Goal: Transaction & Acquisition: Subscribe to service/newsletter

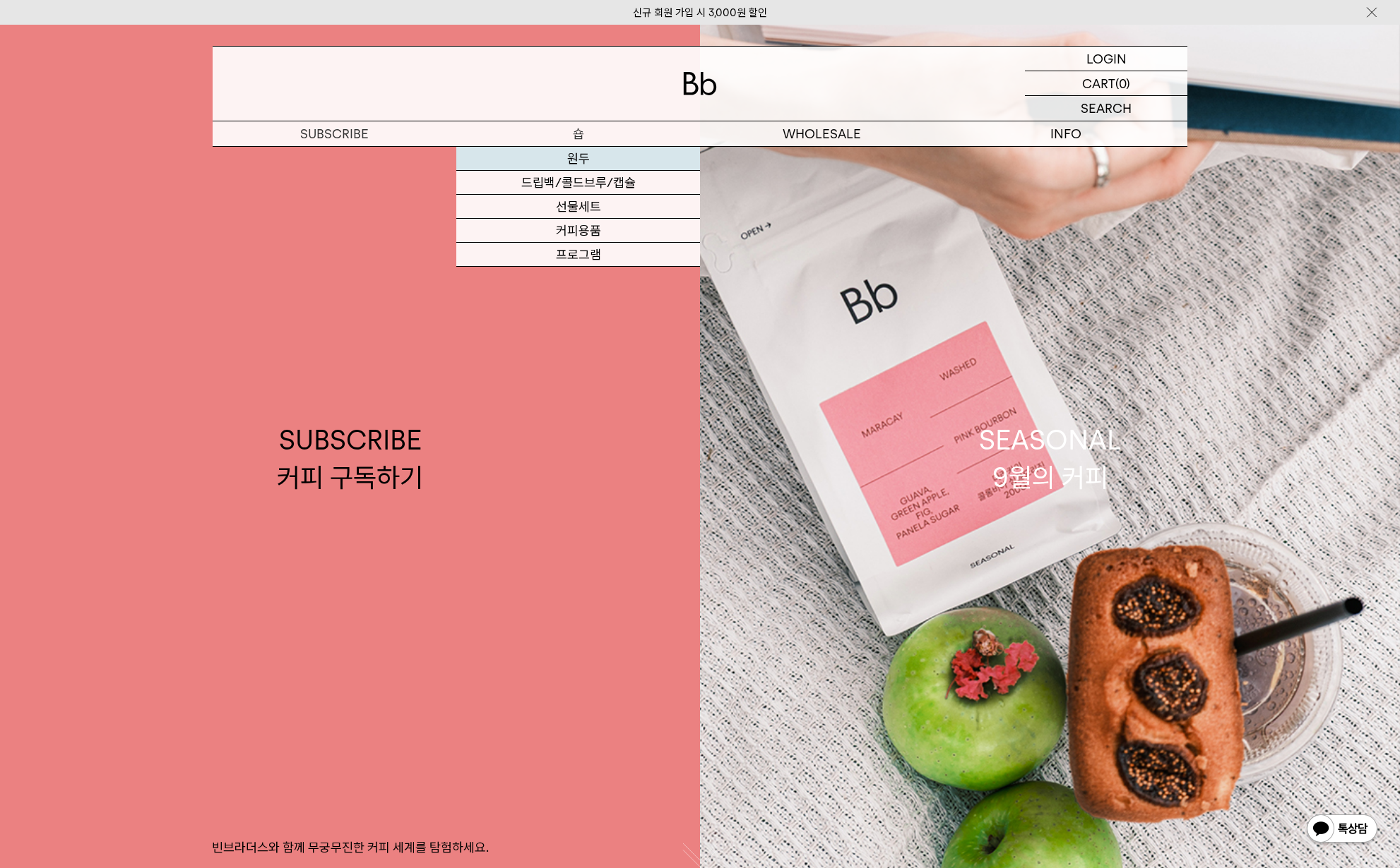
click at [581, 161] on link "원두" at bounding box center [578, 159] width 243 height 24
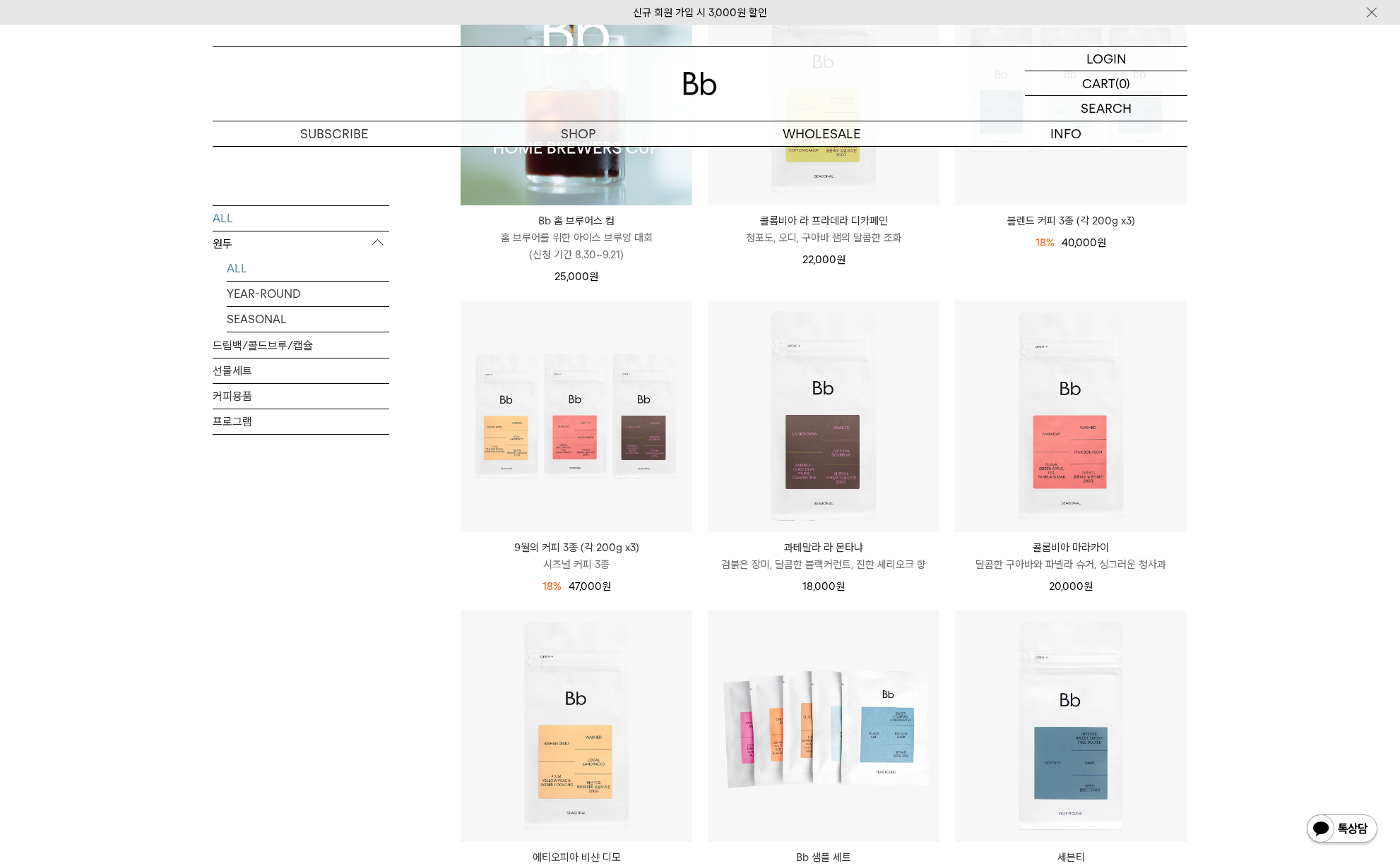
scroll to position [73, 0]
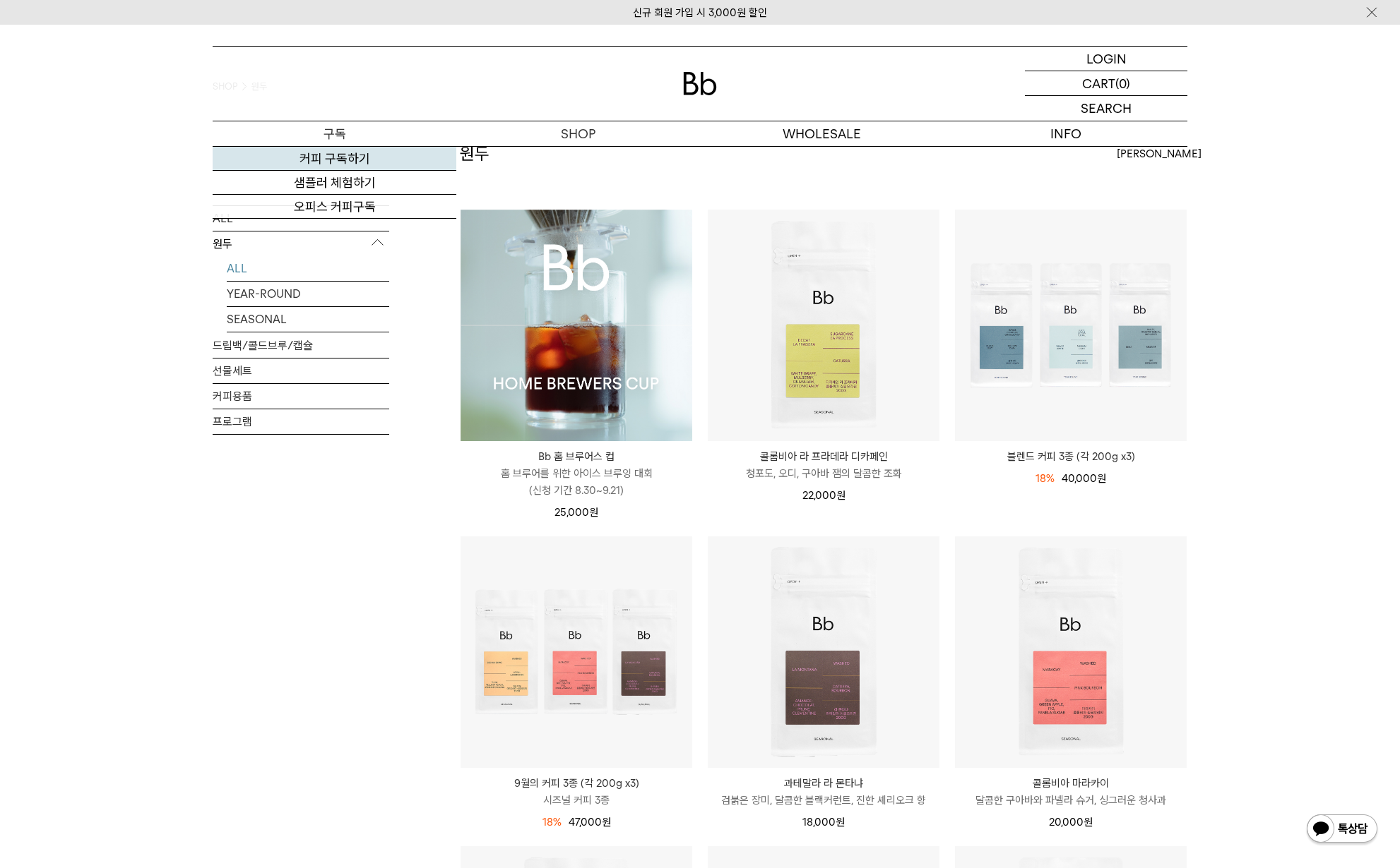
click at [334, 154] on link "커피 구독하기" at bounding box center [334, 159] width 243 height 24
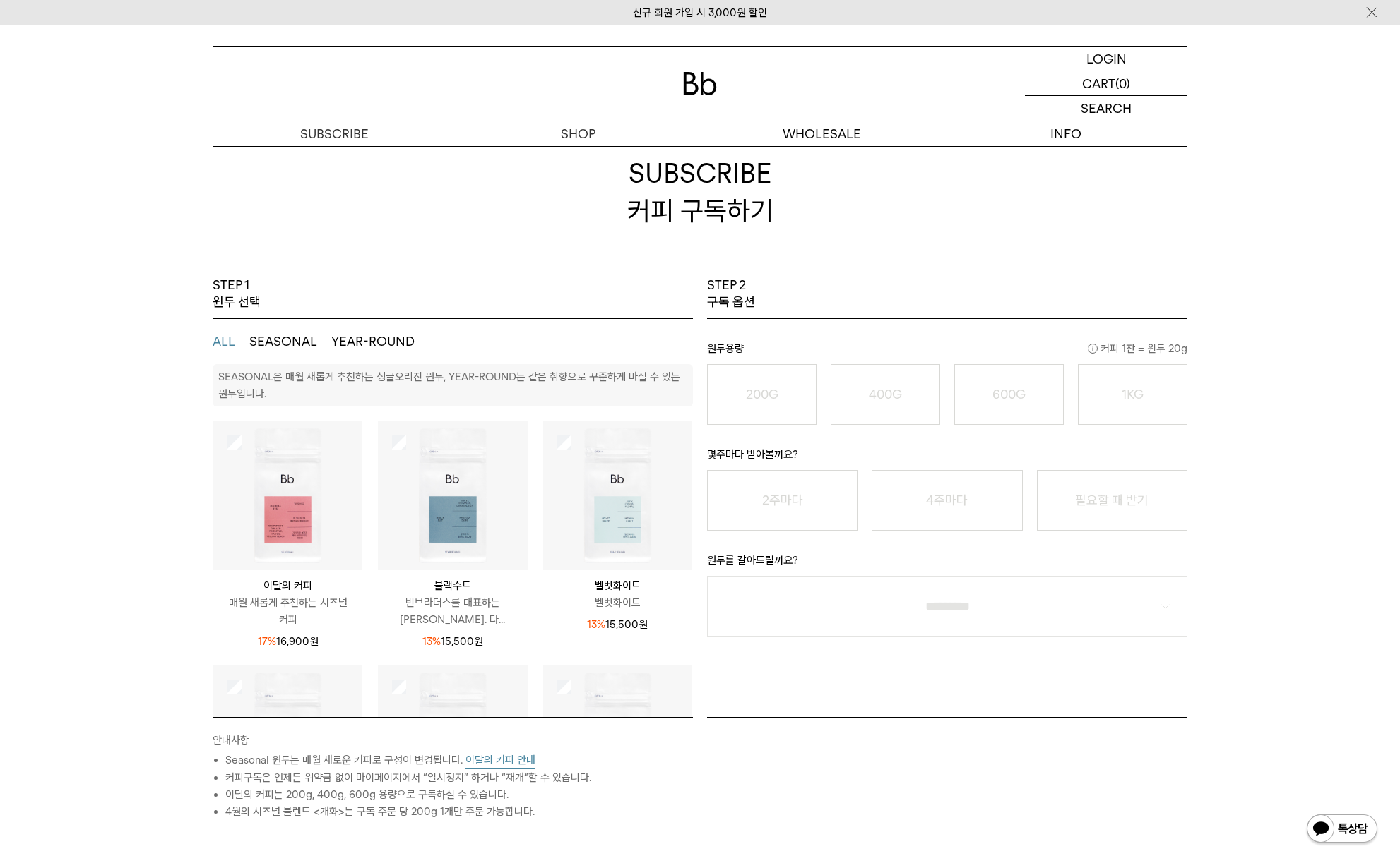
scroll to position [99, 0]
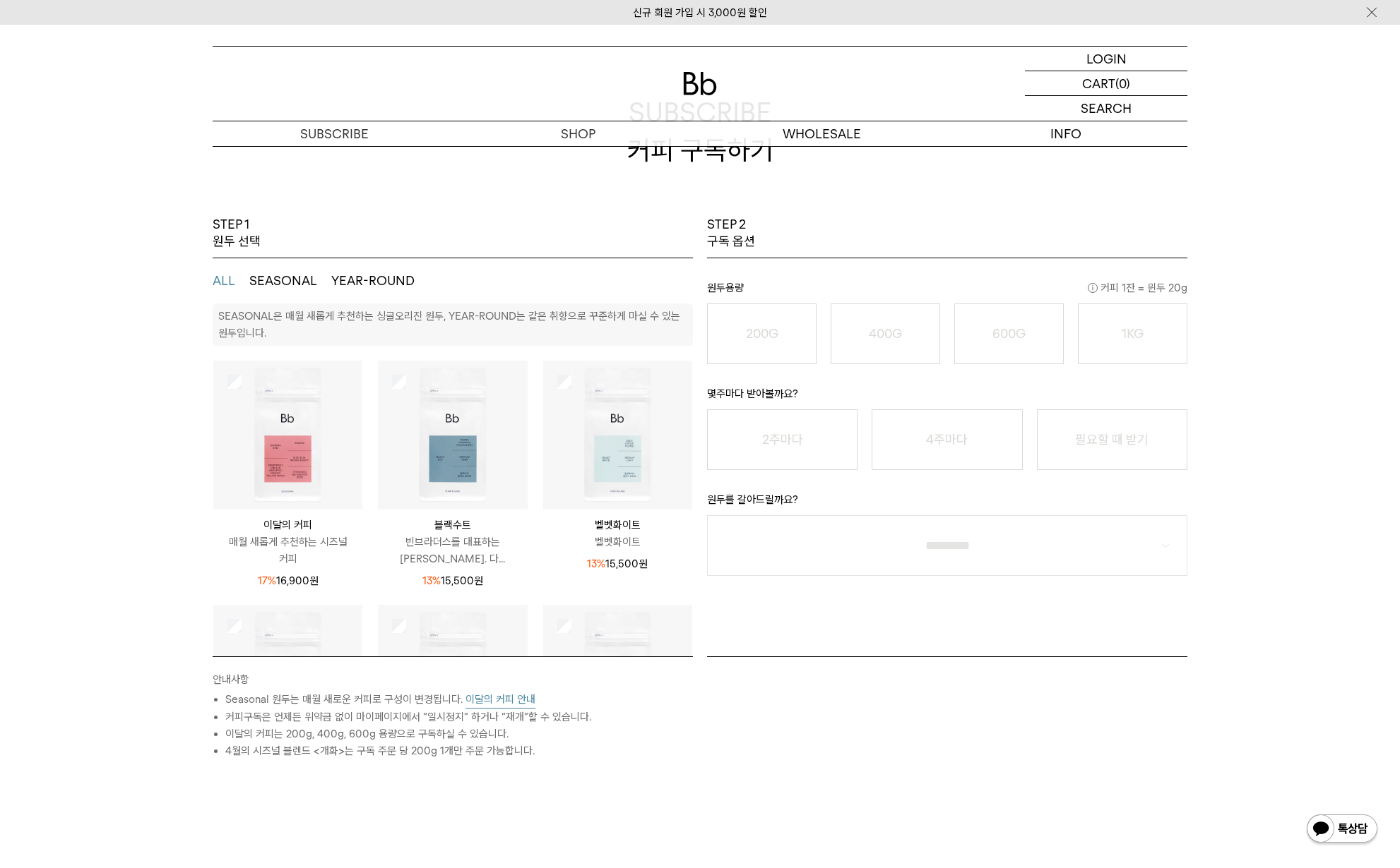
click at [308, 517] on p "이달의 커피" at bounding box center [287, 525] width 149 height 17
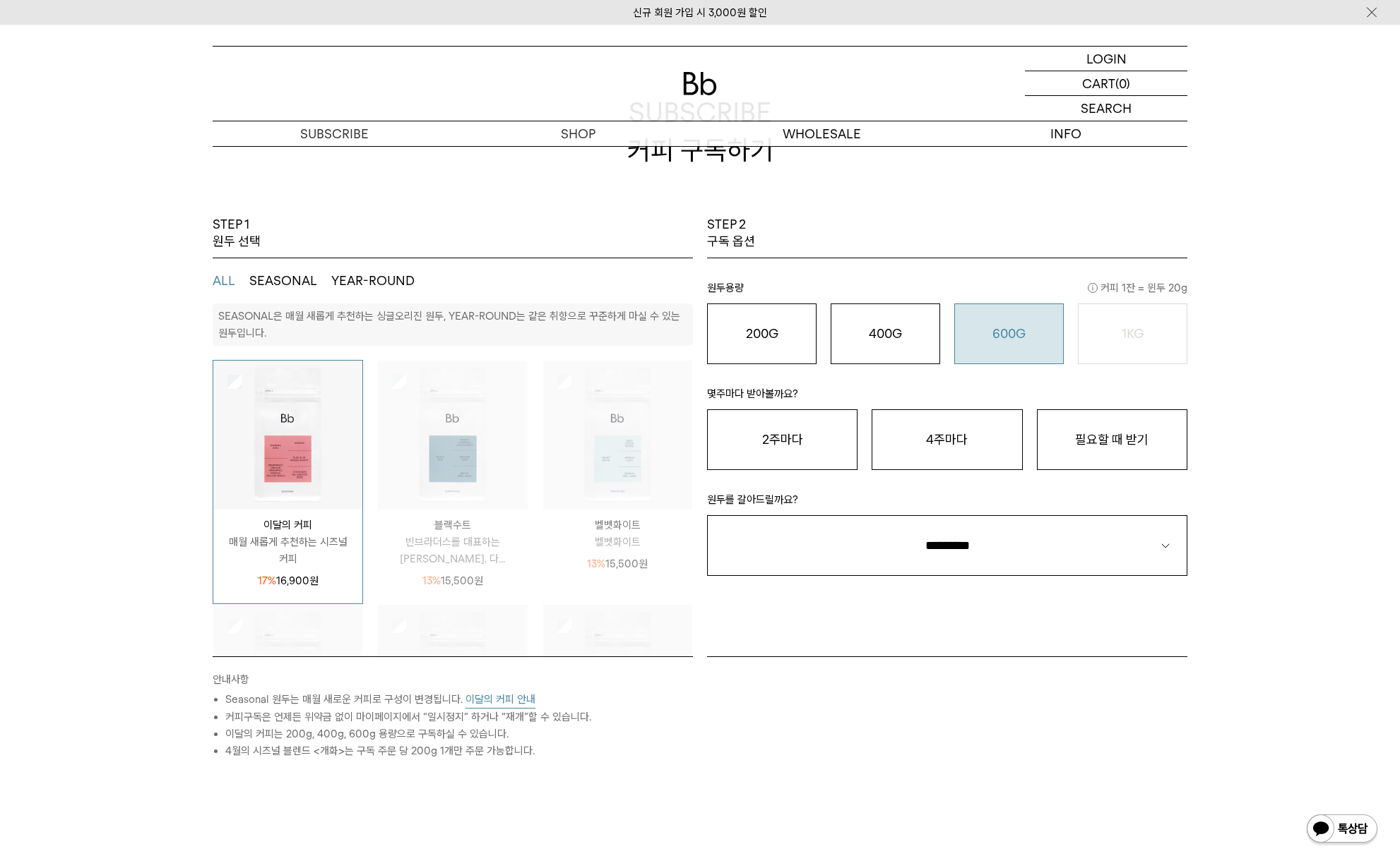
click at [1005, 344] on button "600G 43,000 원" at bounding box center [1009, 333] width 109 height 61
click at [1135, 429] on button "필요할 때 받기" at bounding box center [1111, 440] width 150 height 61
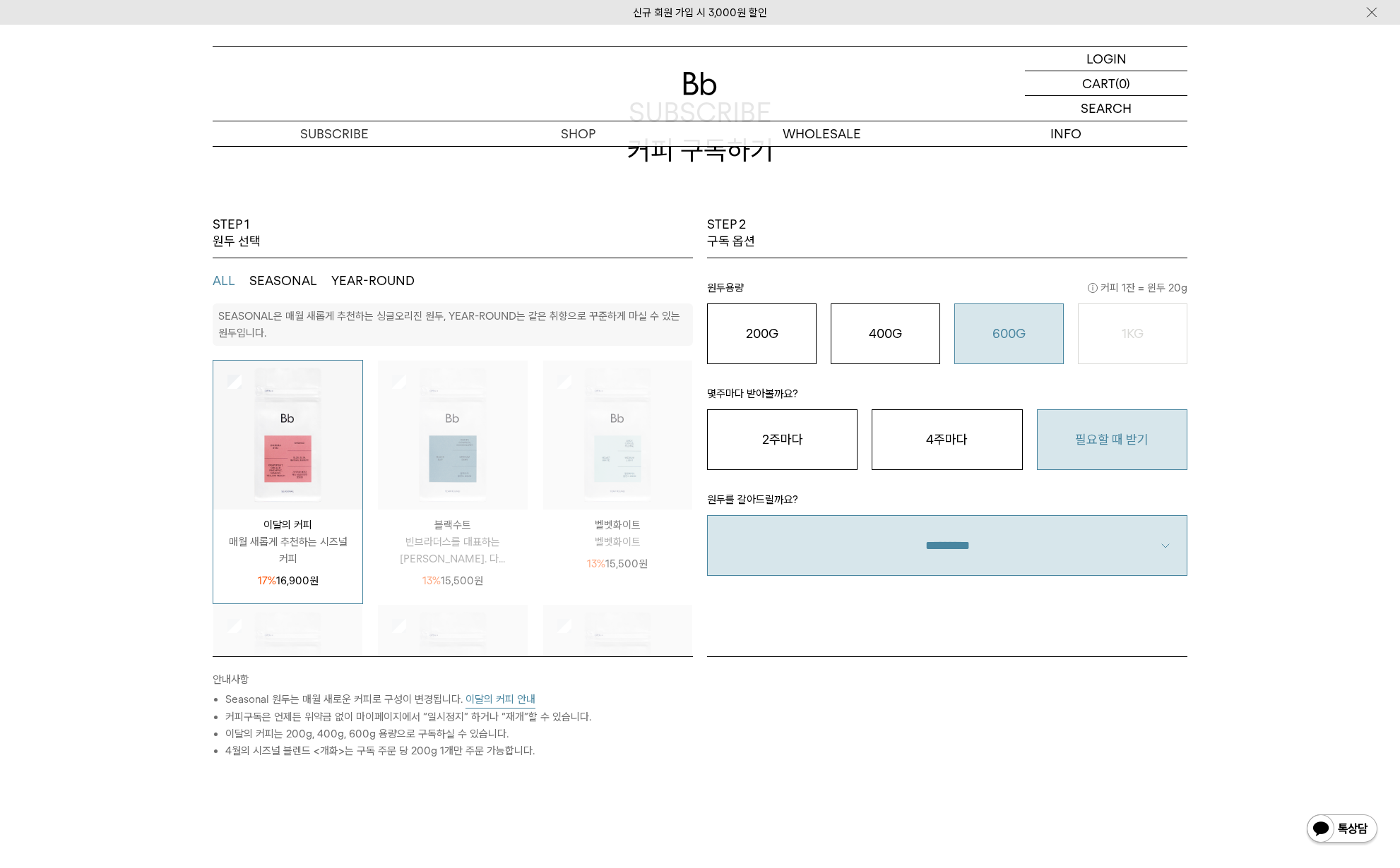
select select "**"
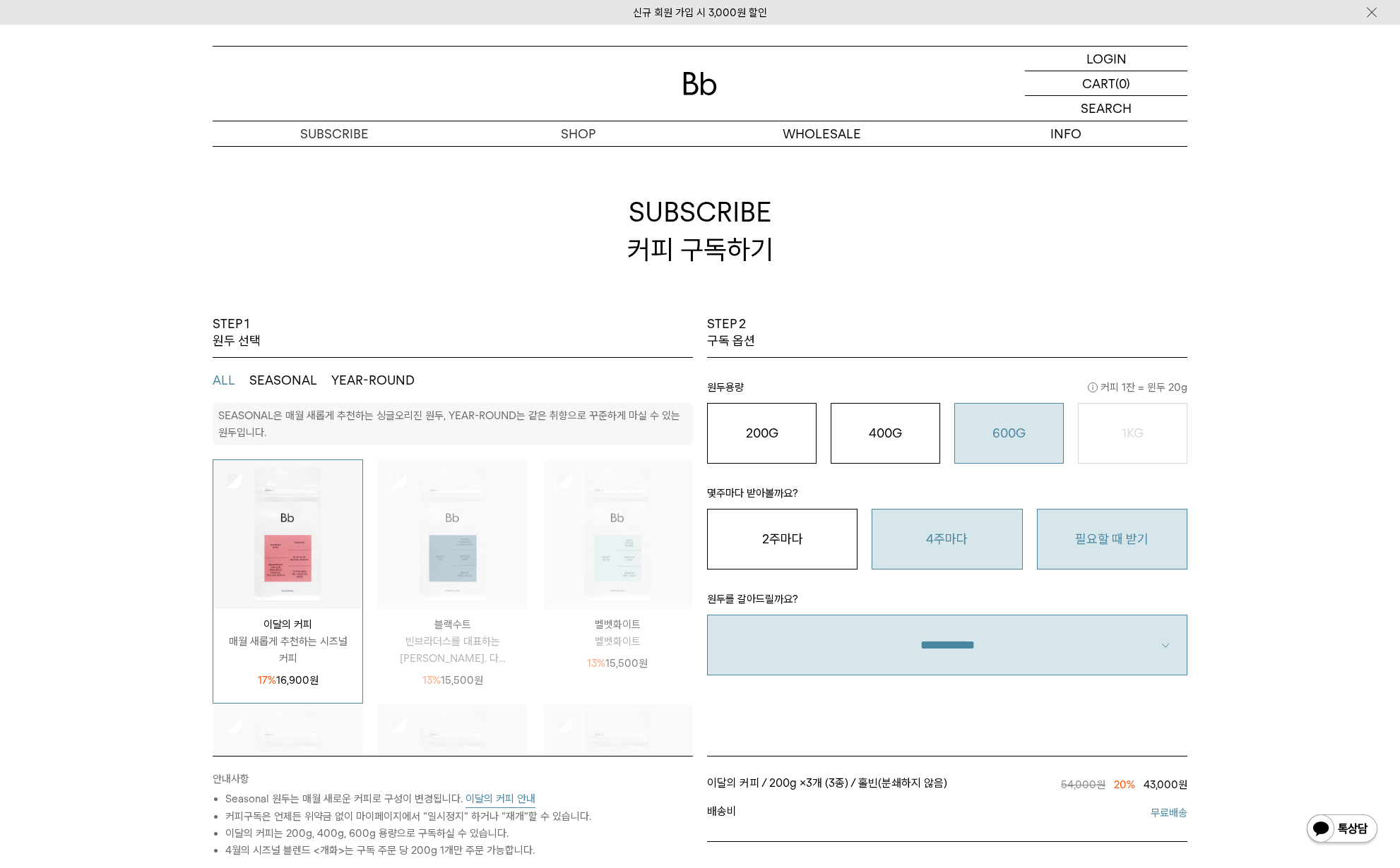
scroll to position [235, 0]
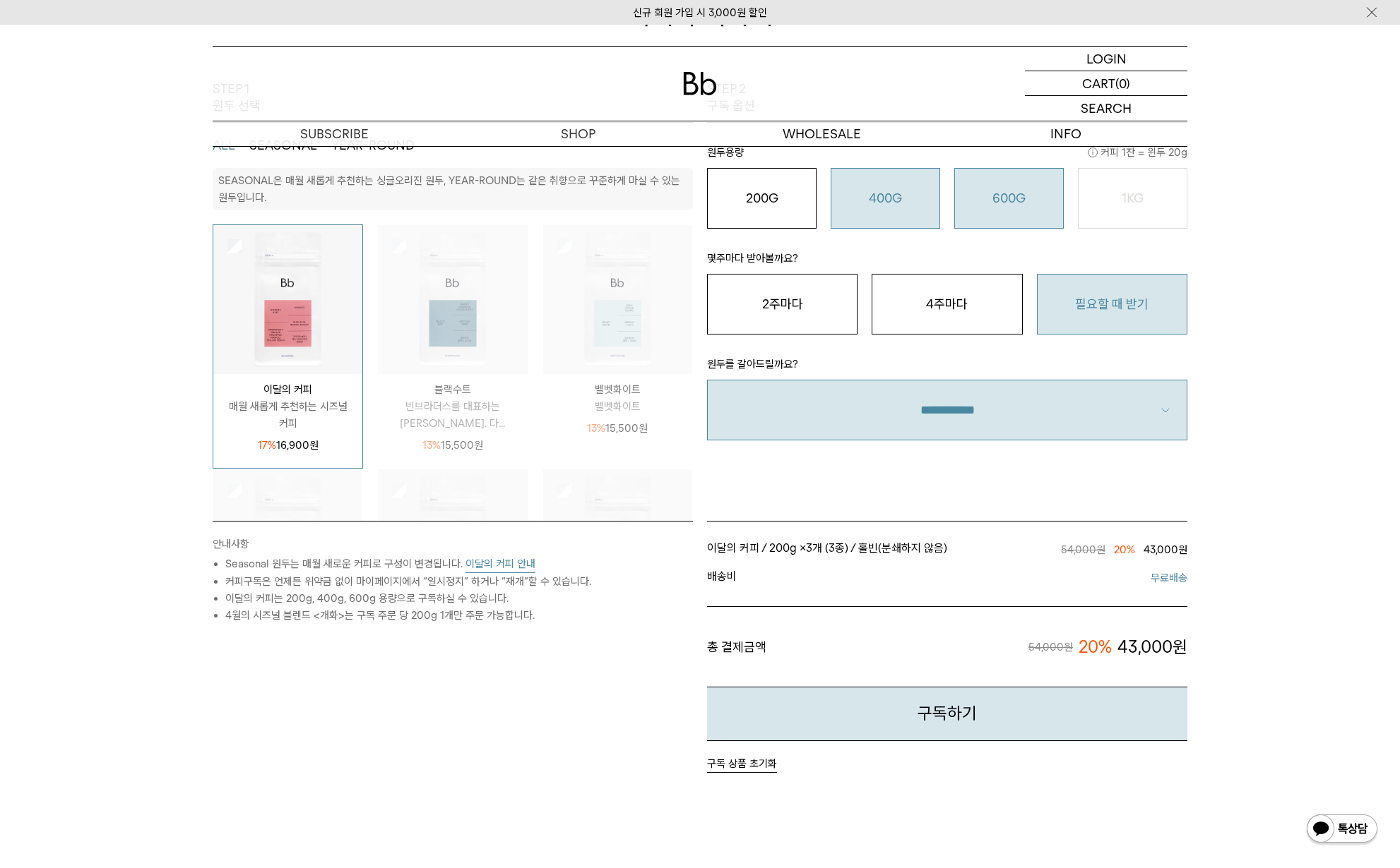
click at [935, 179] on button "400G 31,000 원" at bounding box center [885, 198] width 109 height 61
click at [360, 278] on div "이달의 커피 매월 새롭게 추천하는 시즈널 커피 17% 16,900 원" at bounding box center [287, 346] width 150 height 244
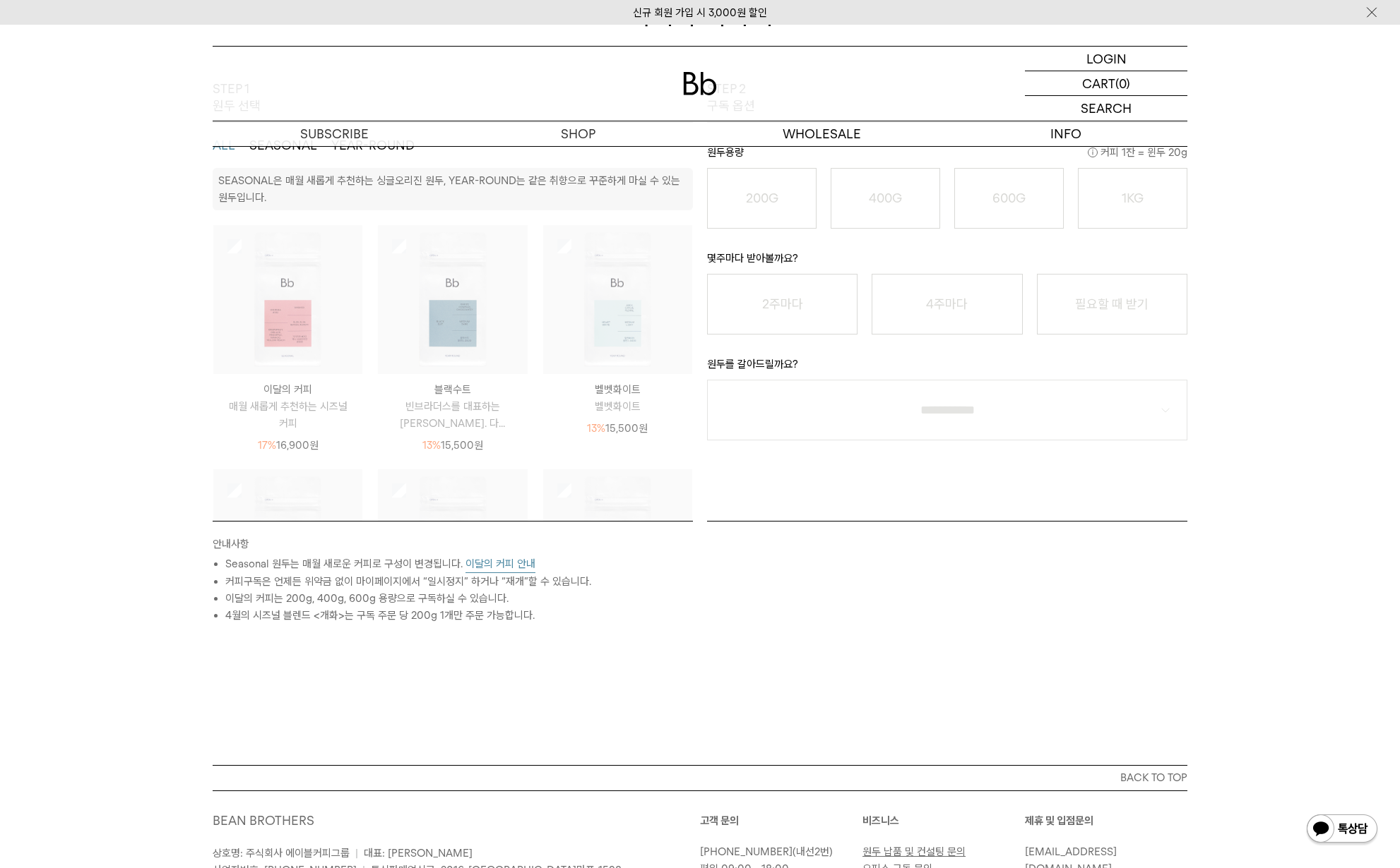
click at [415, 293] on img at bounding box center [452, 299] width 149 height 149
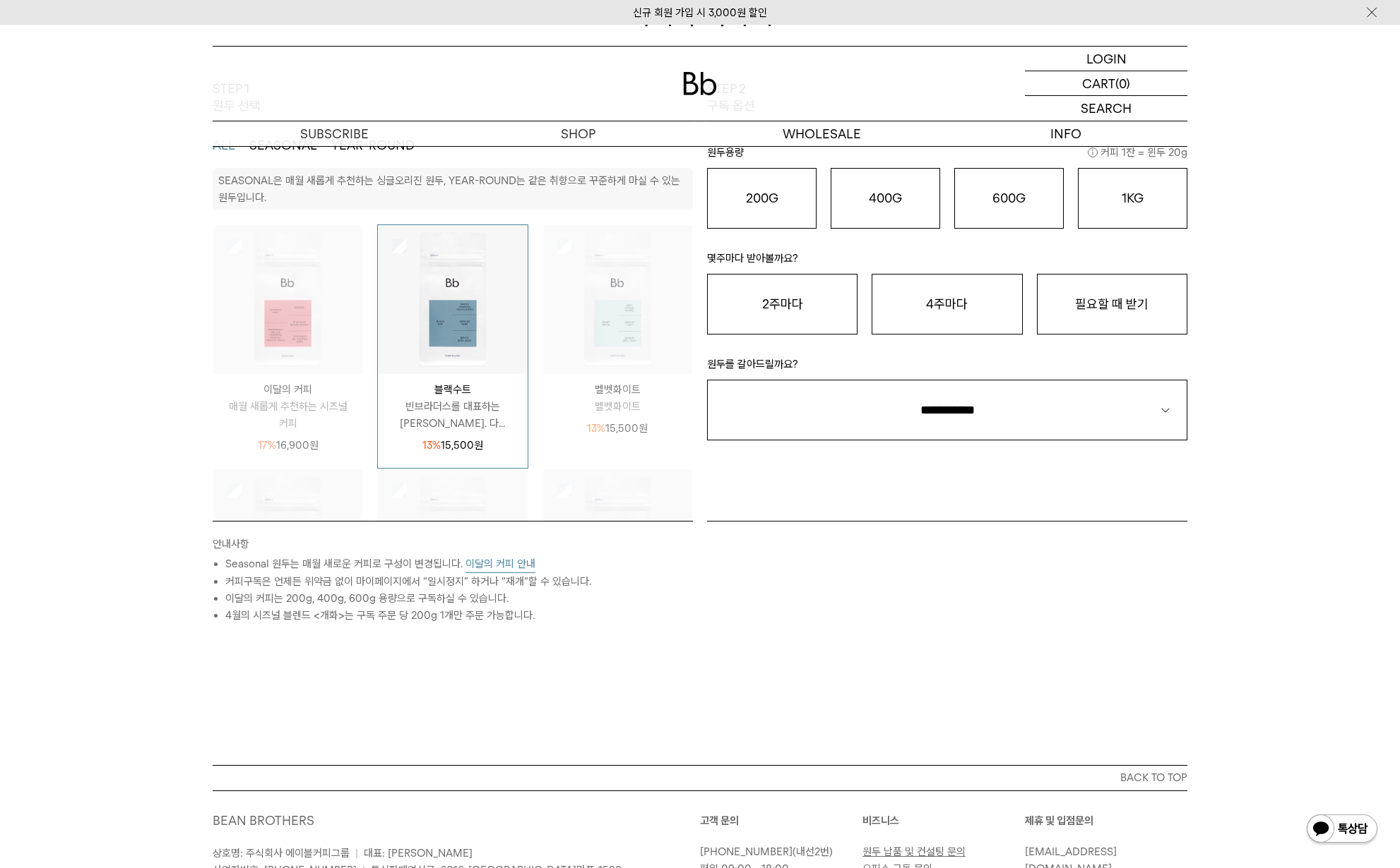
drag, startPoint x: 311, startPoint y: 295, endPoint x: 345, endPoint y: 299, distance: 34.2
click at [310, 295] on img at bounding box center [287, 299] width 149 height 149
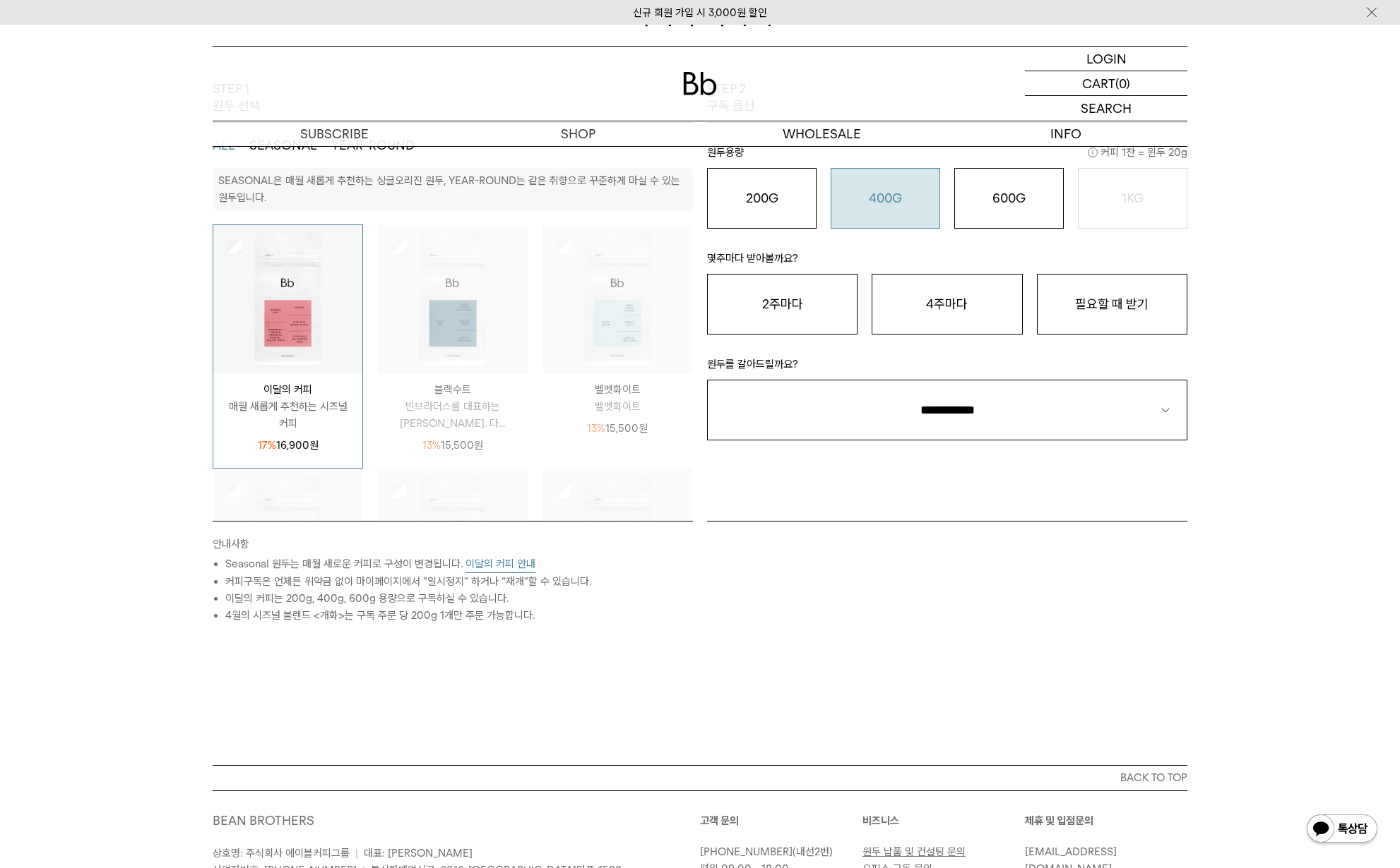
click at [909, 209] on button "400G 31,000 원" at bounding box center [885, 198] width 109 height 61
click at [1076, 304] on button "필요할 때 받기" at bounding box center [1111, 304] width 150 height 61
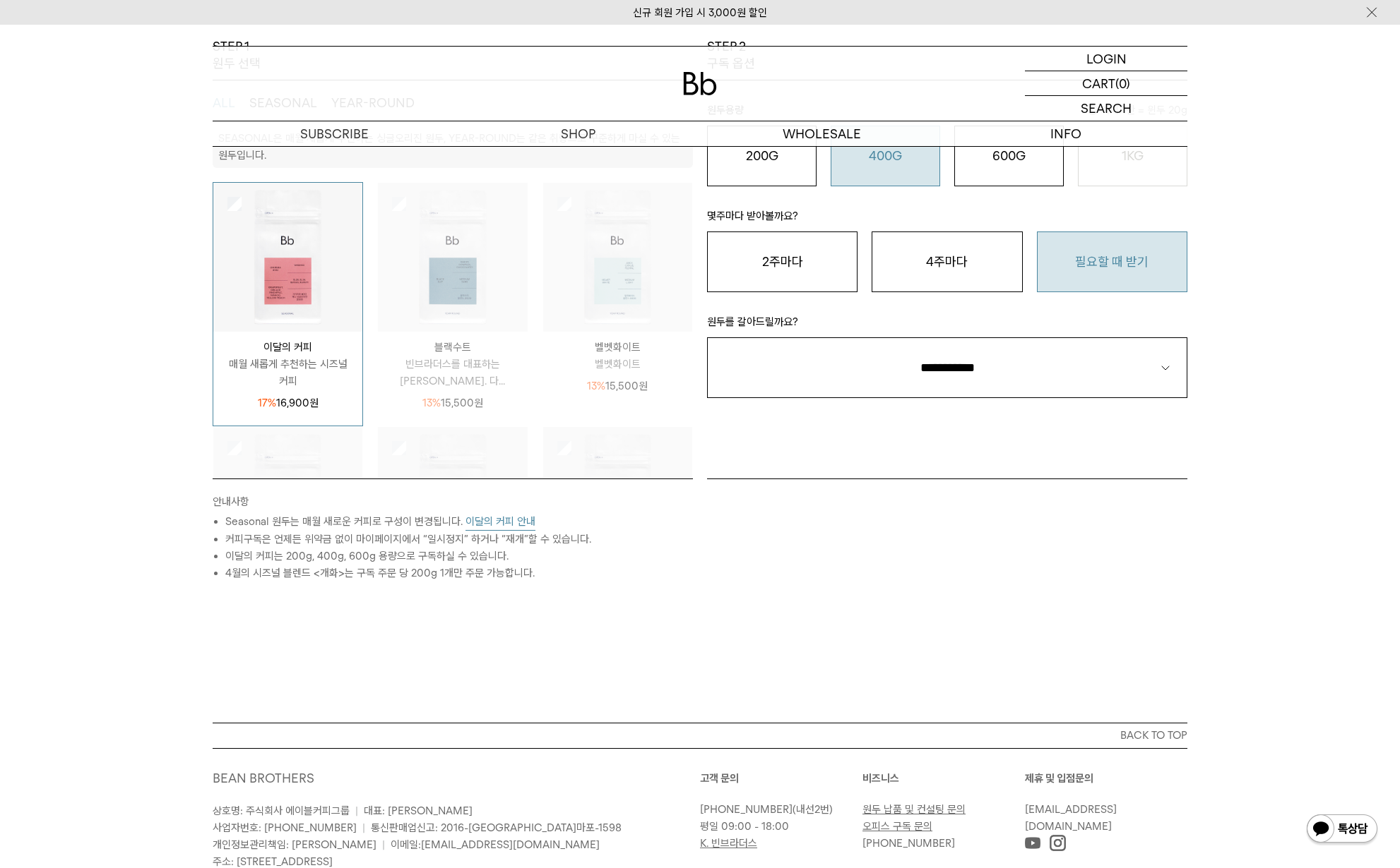
scroll to position [400, 0]
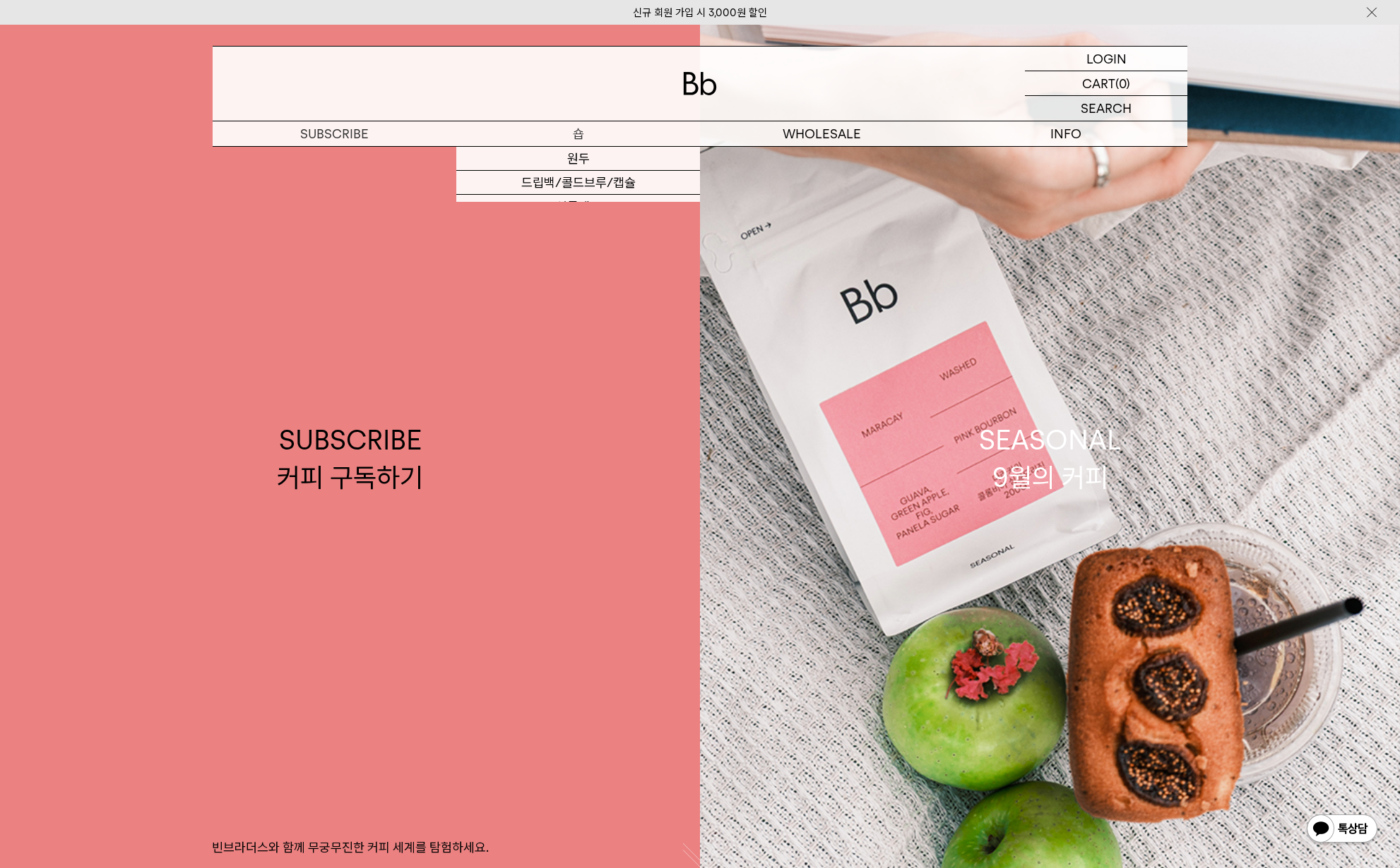
click at [576, 132] on p "숍" at bounding box center [578, 134] width 243 height 25
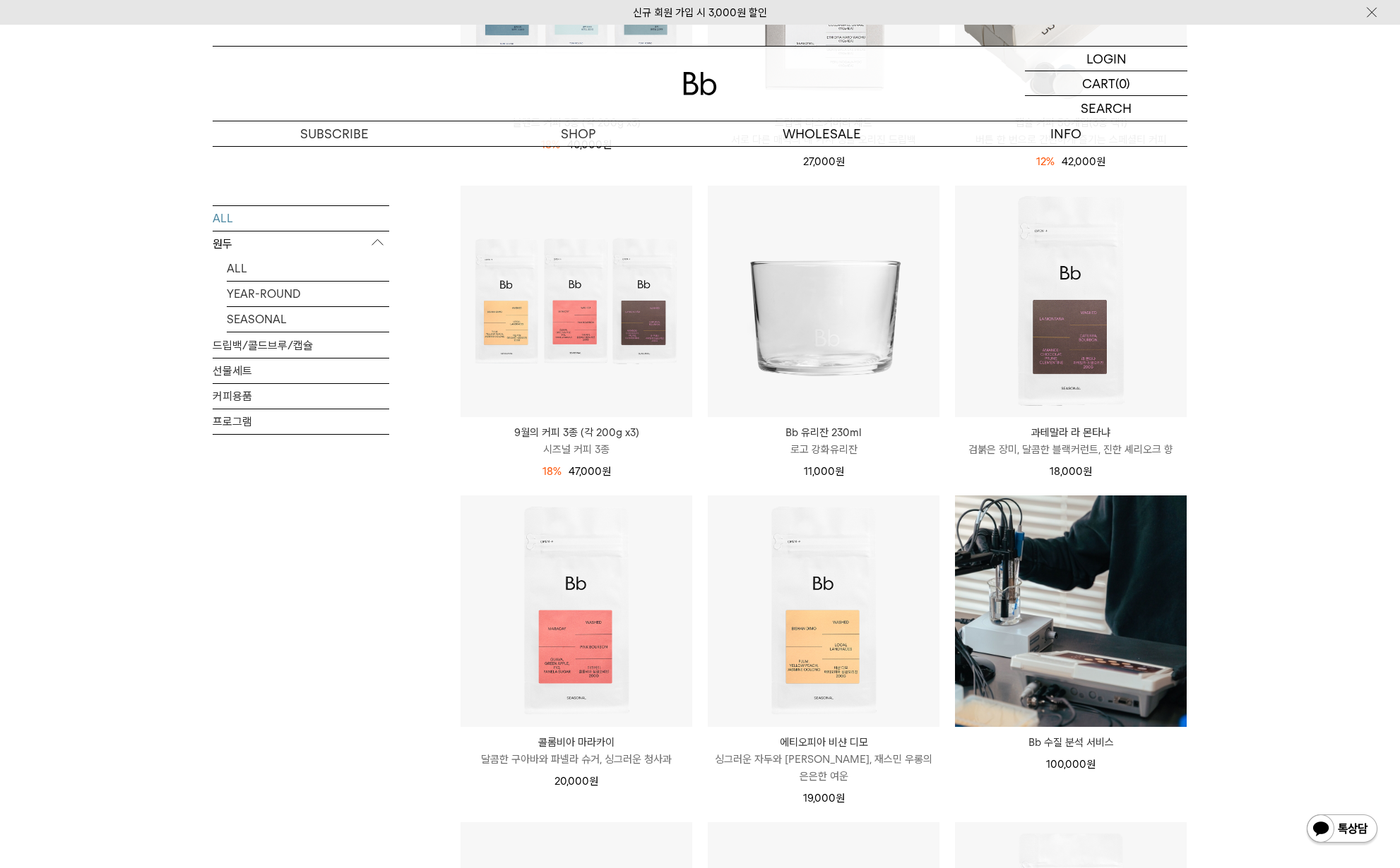
scroll to position [737, 0]
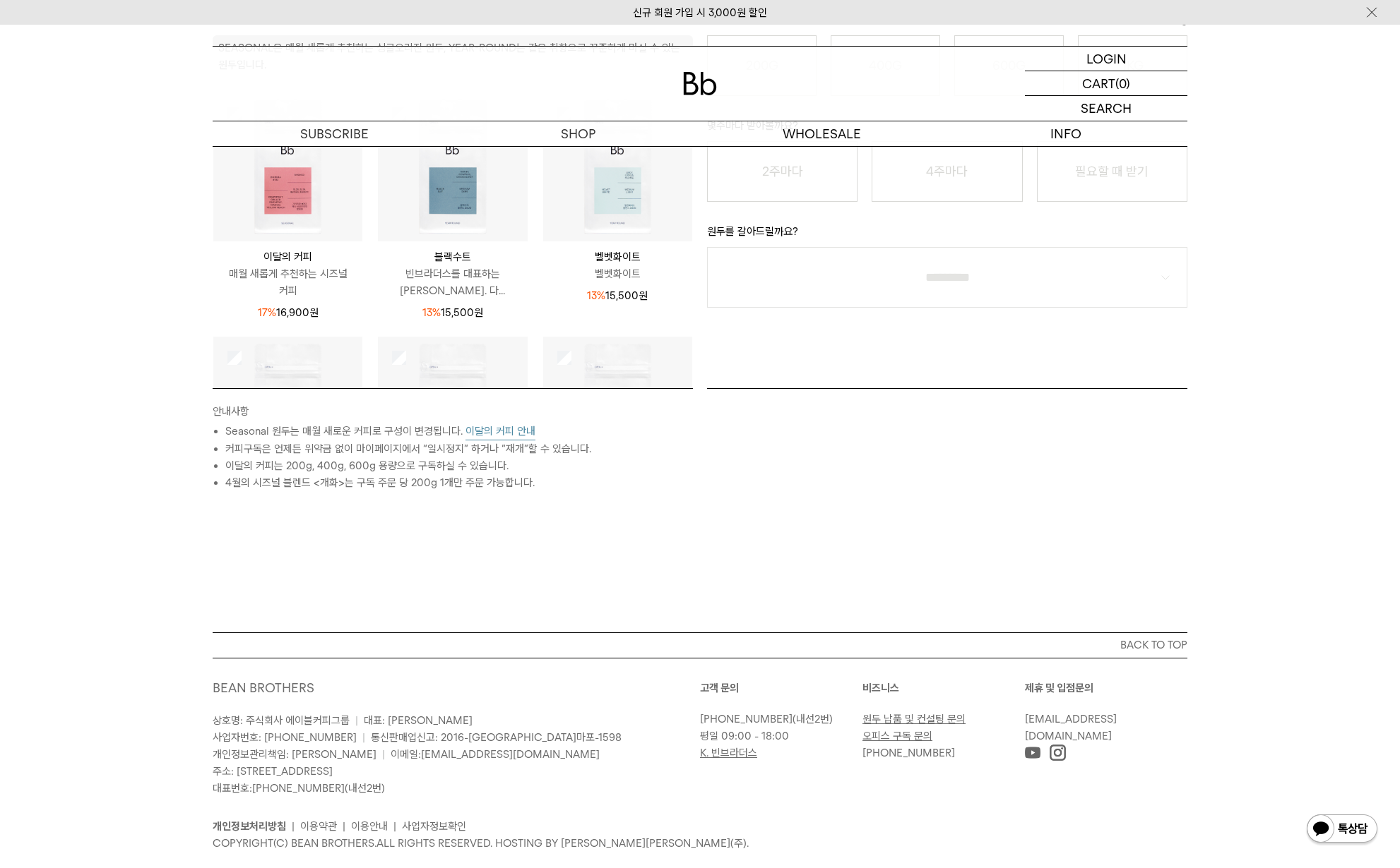
scroll to position [365, 0]
click at [290, 216] on img at bounding box center [287, 169] width 149 height 149
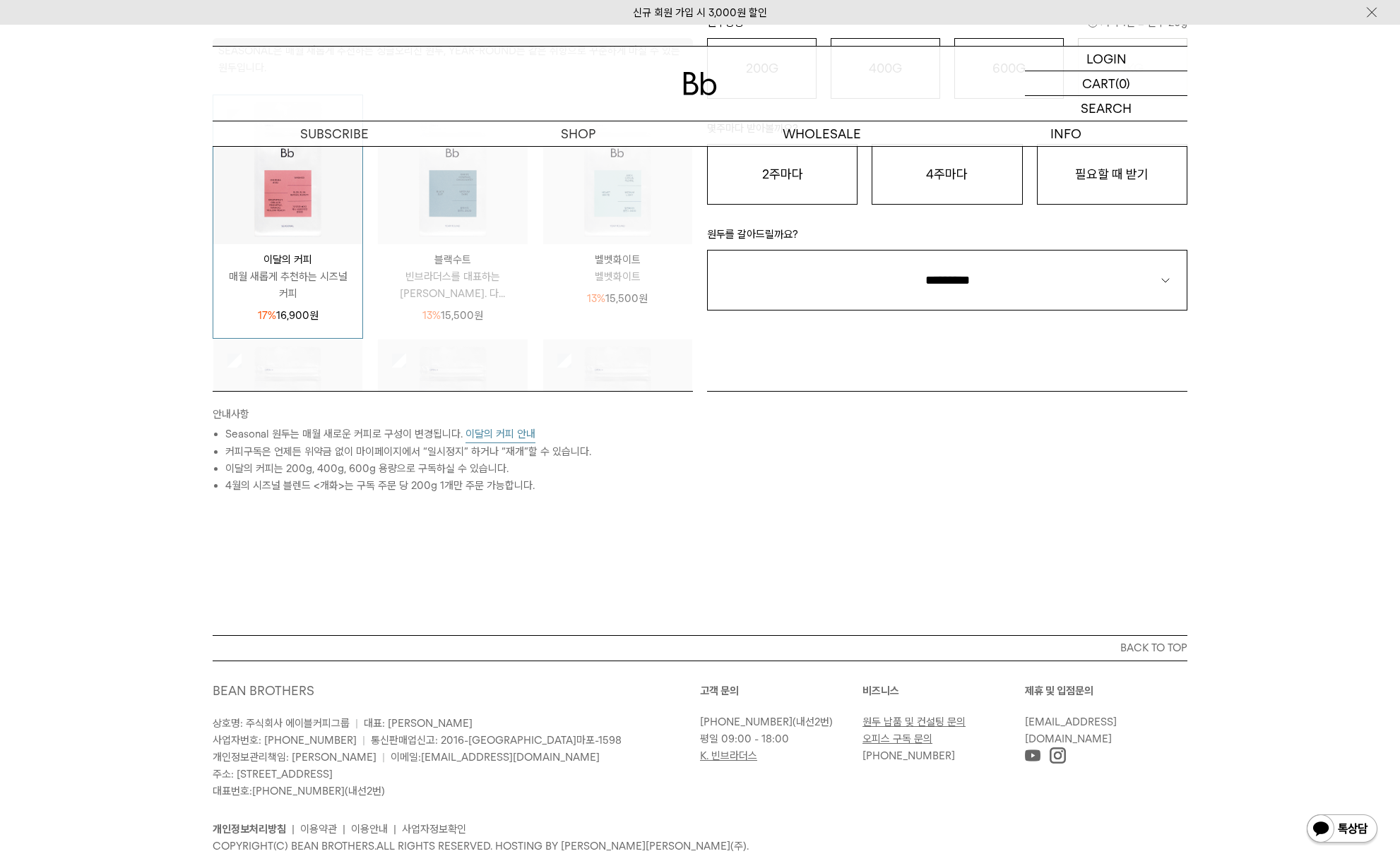
scroll to position [322, 0]
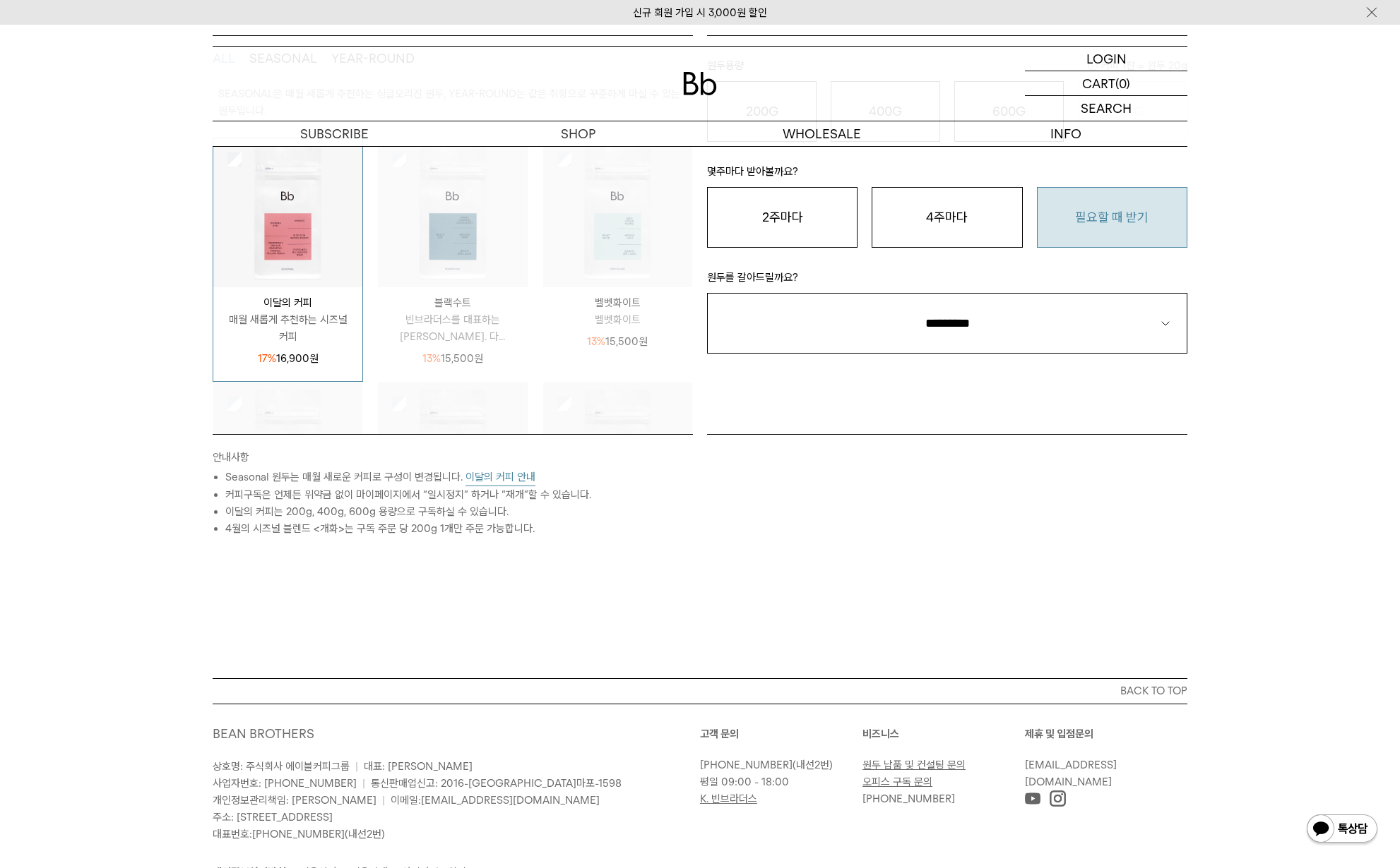
click at [1114, 231] on button "필요할 때 받기" at bounding box center [1111, 217] width 150 height 61
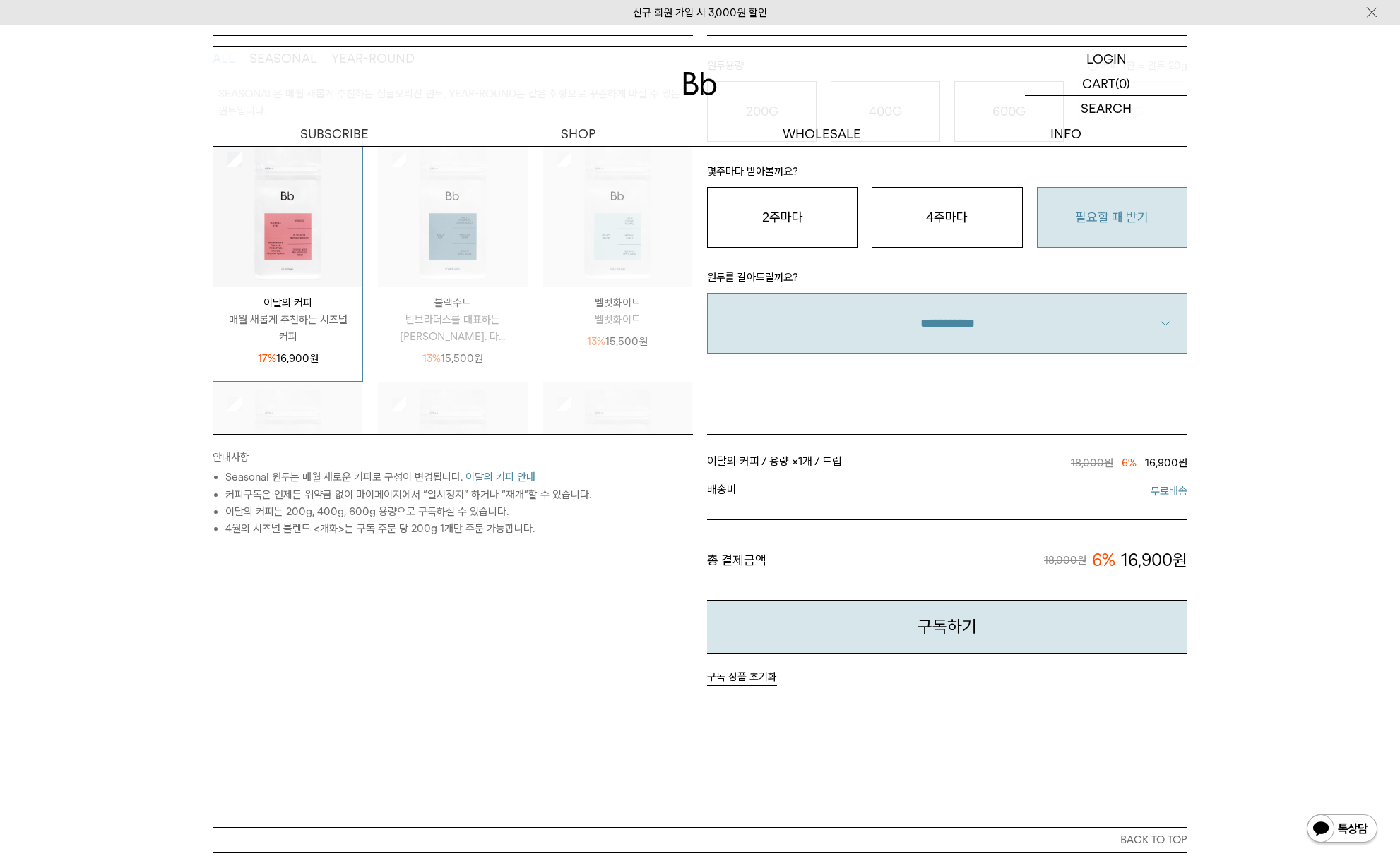
select select "**"
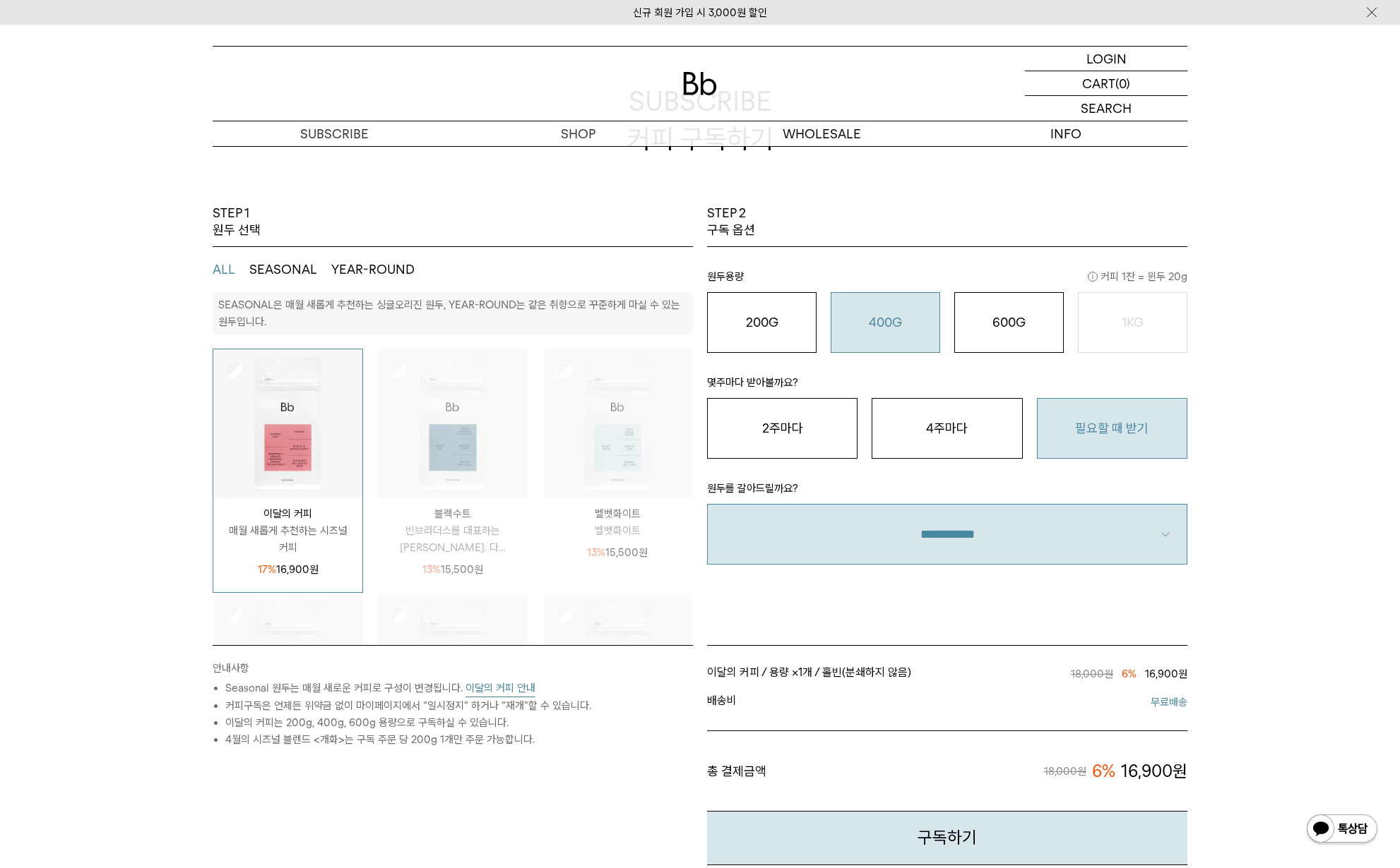
click at [925, 316] on div "400G 31,000 원" at bounding box center [885, 323] width 94 height 17
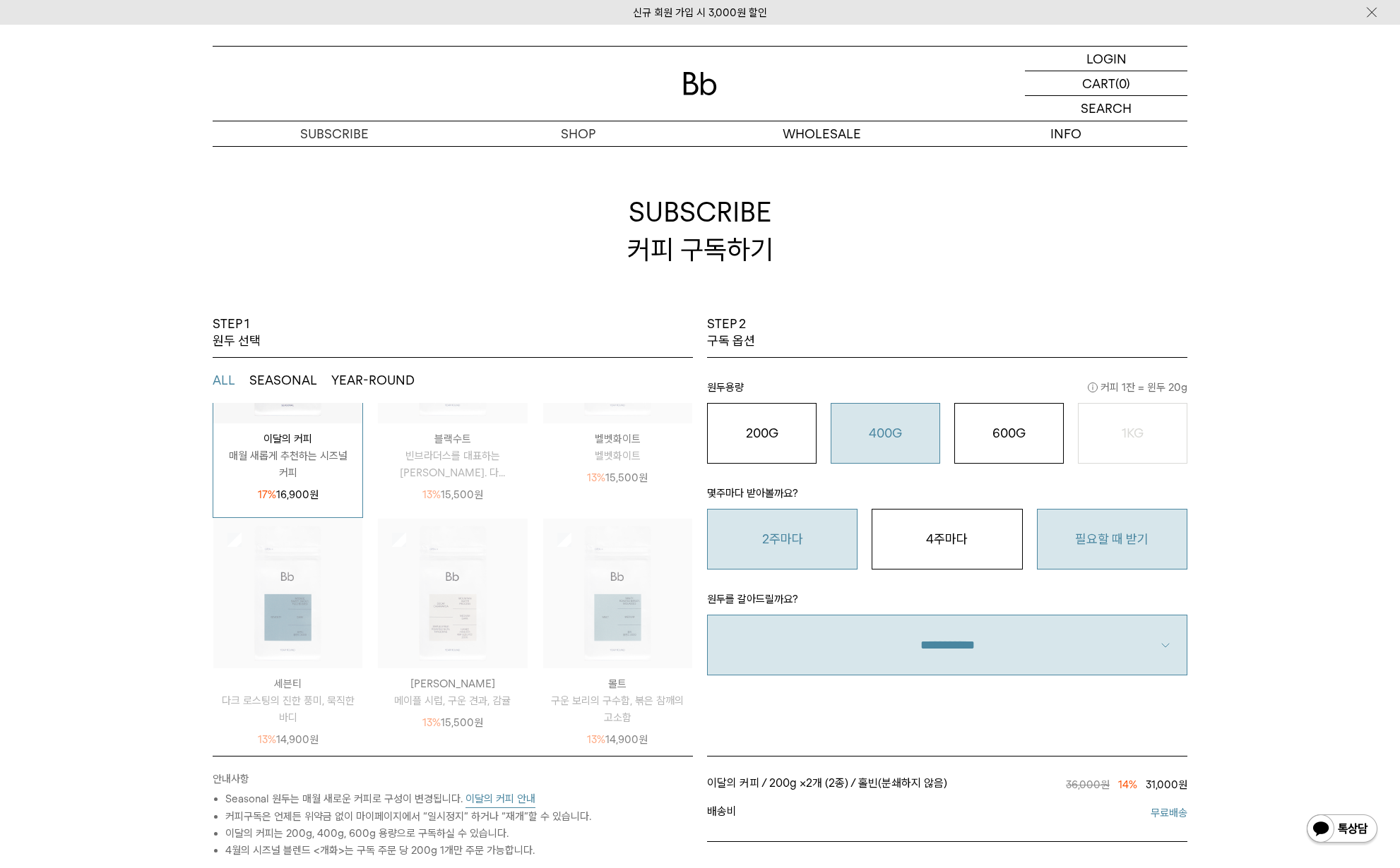
scroll to position [0, 0]
